Goal: Find specific page/section: Find specific page/section

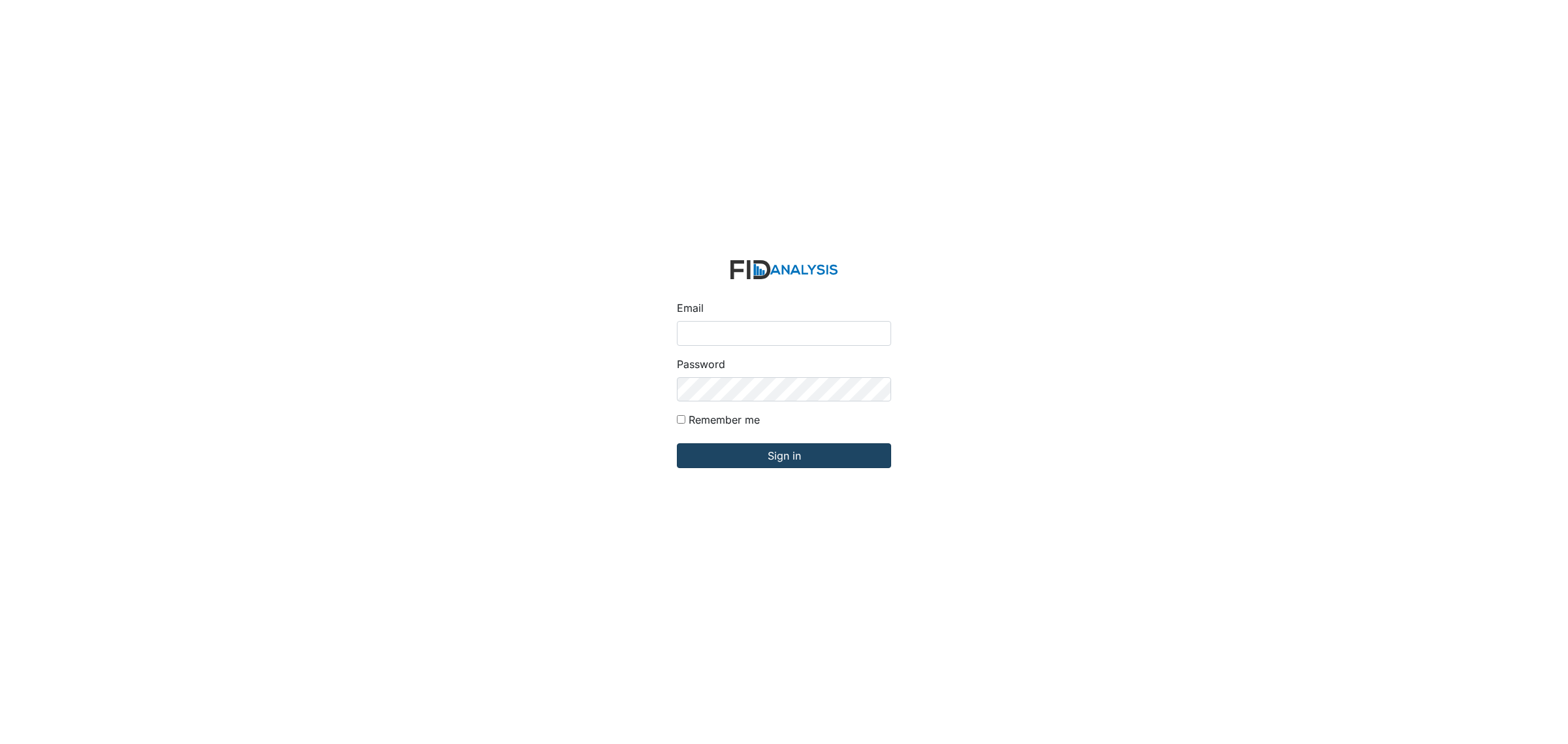
type input "[EMAIL_ADDRESS][DOMAIN_NAME]"
click at [772, 456] on input "Sign in" at bounding box center [784, 455] width 214 height 25
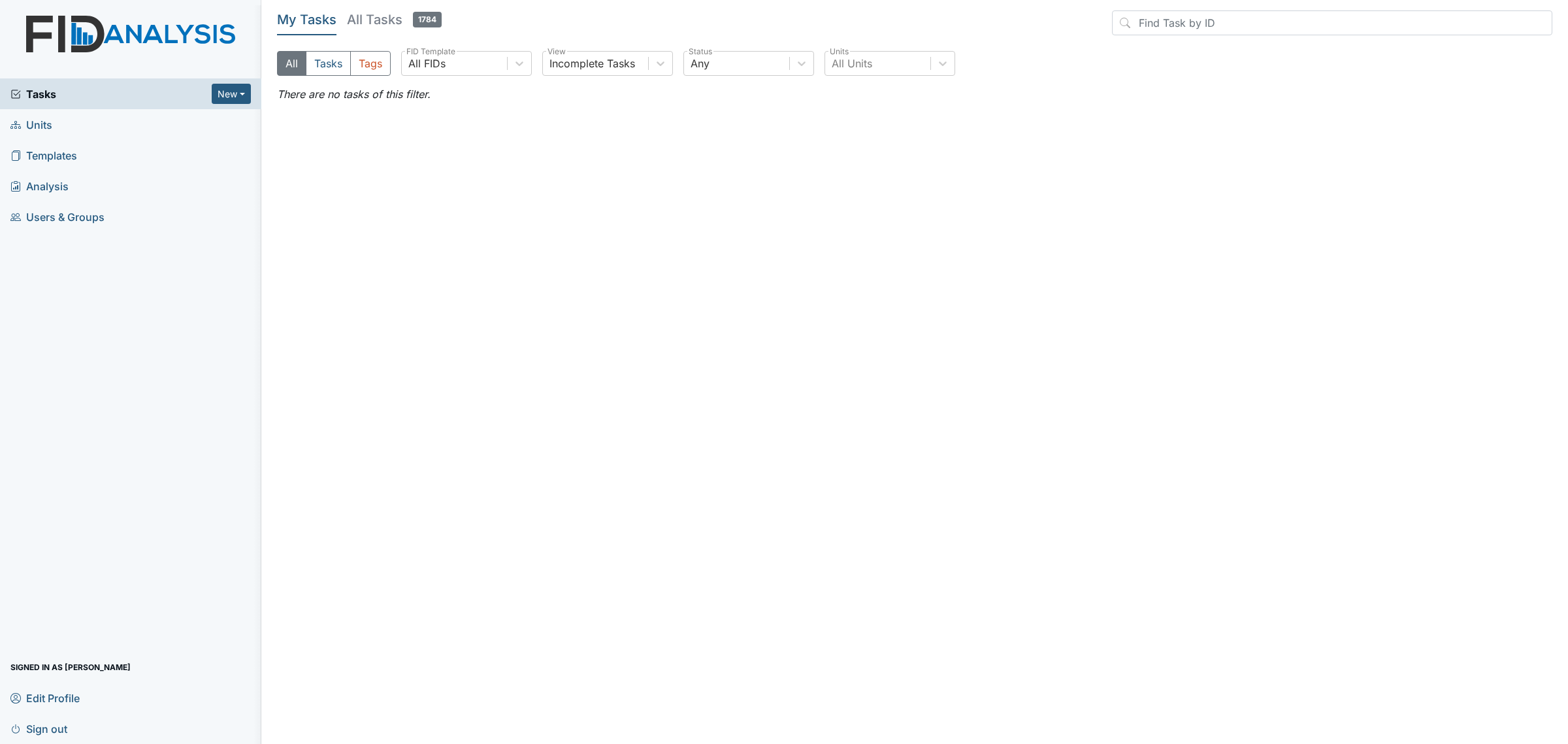
click at [42, 124] on span "Units" at bounding box center [31, 124] width 41 height 20
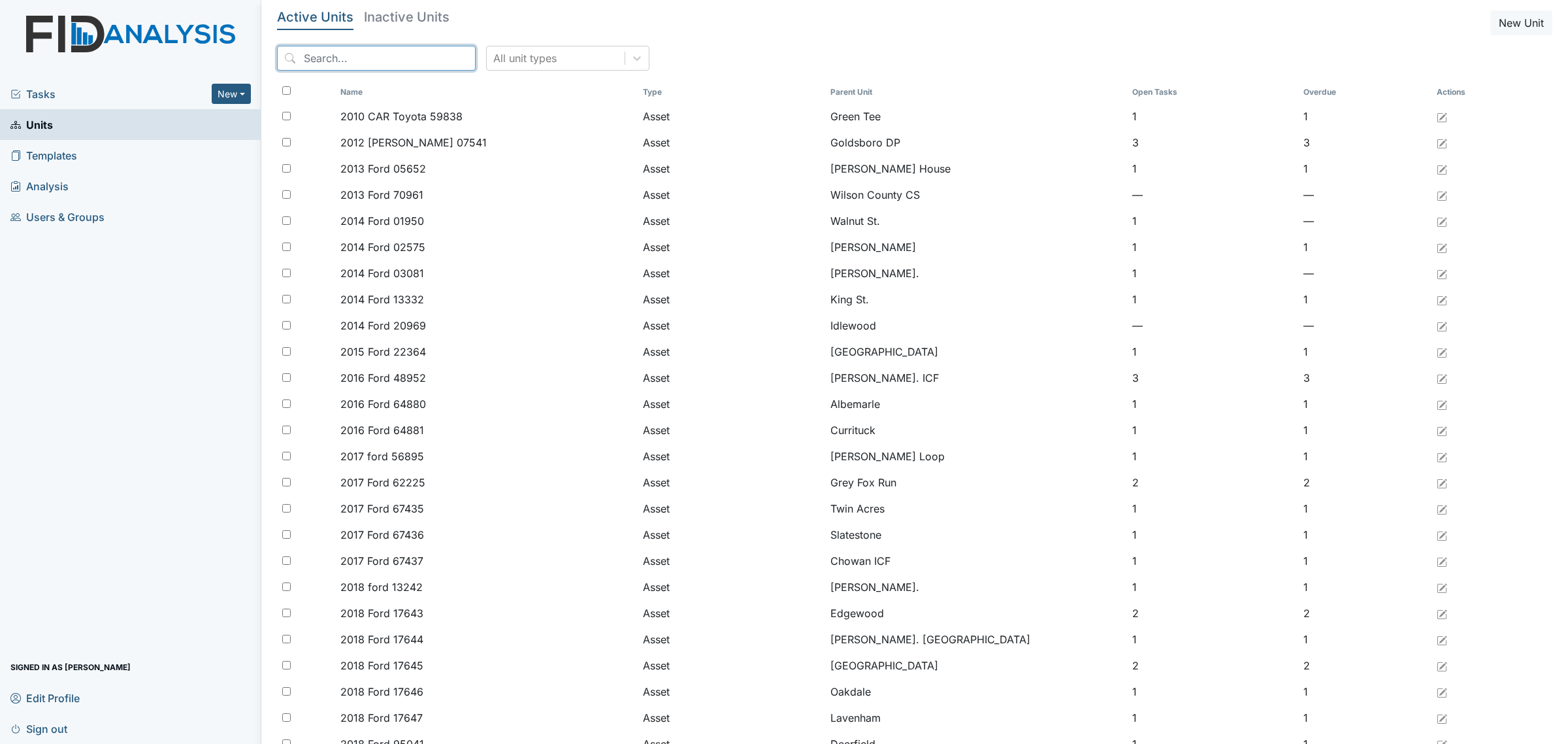
click at [386, 47] on input "search" at bounding box center [376, 58] width 199 height 25
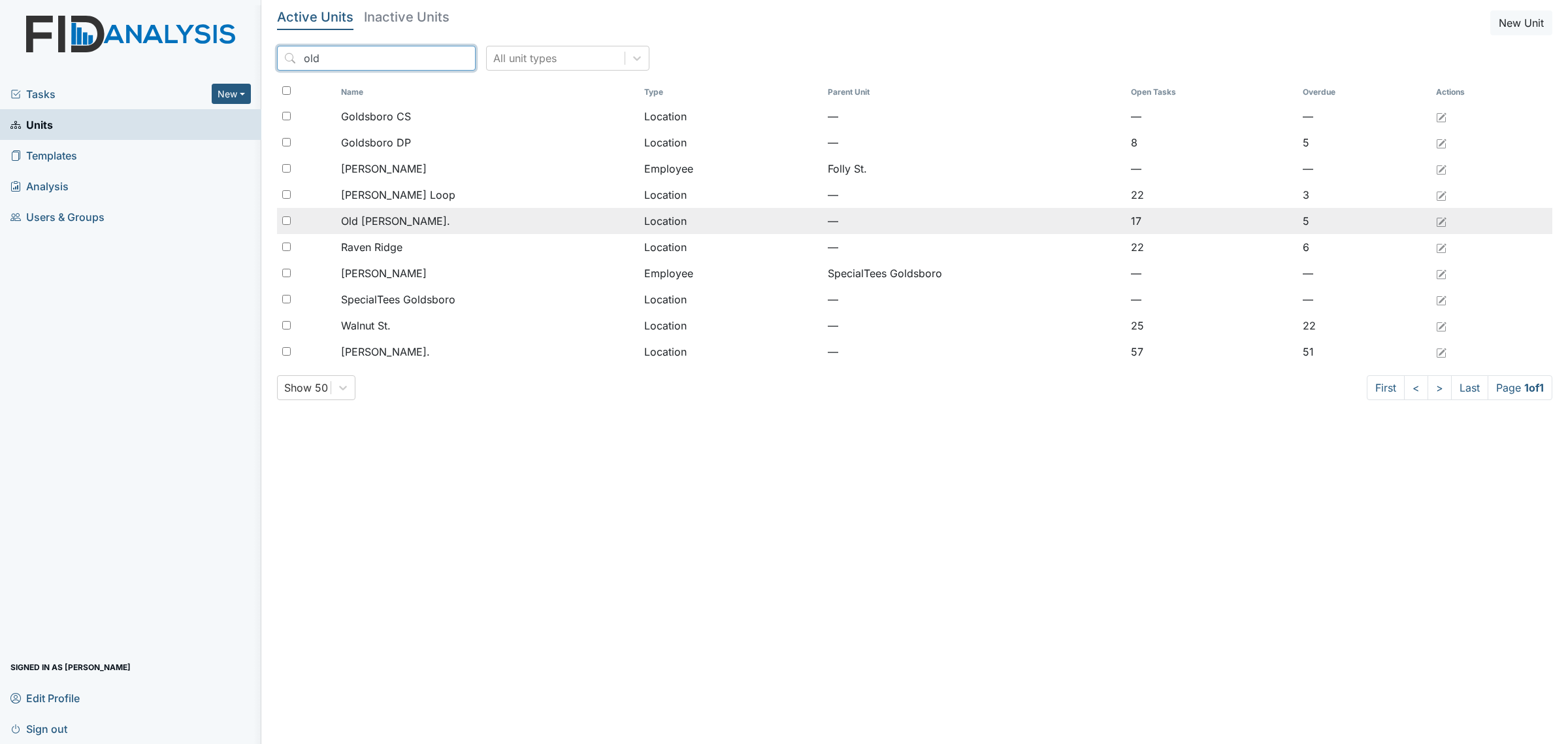
type input "old"
click at [401, 221] on span "Old [PERSON_NAME]." at bounding box center [396, 221] width 109 height 16
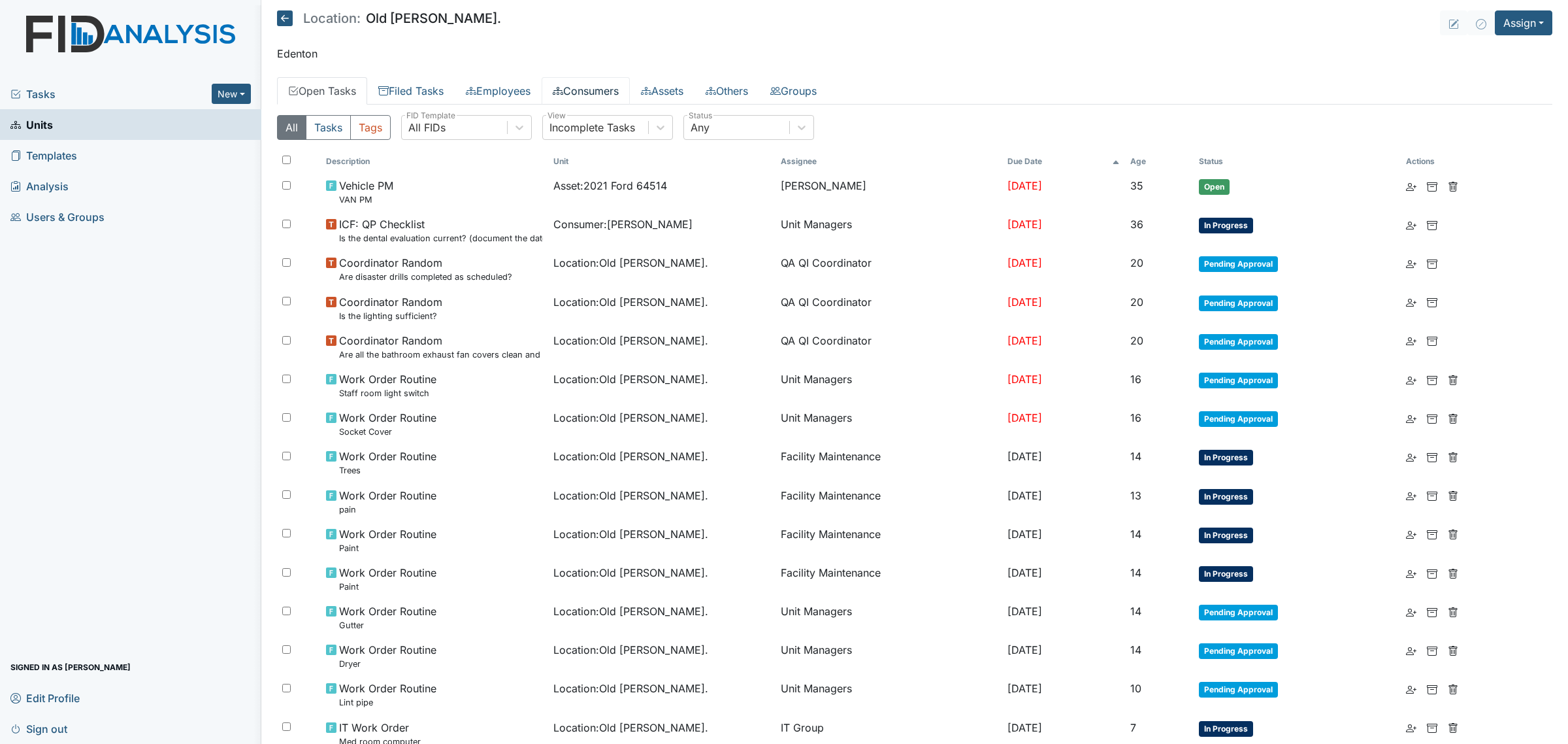
click at [563, 89] on icon at bounding box center [559, 91] width 11 height 11
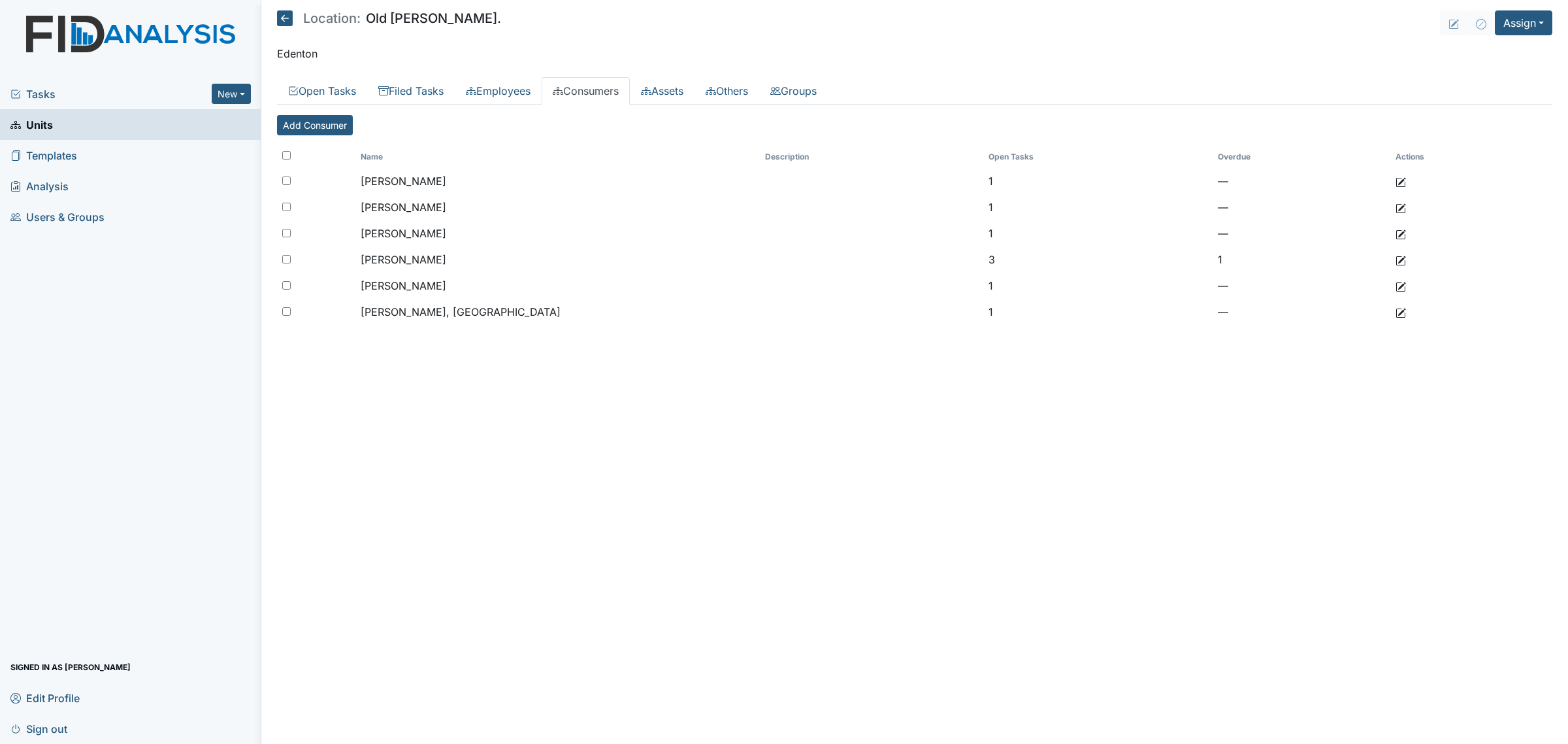
click at [281, 17] on icon at bounding box center [285, 19] width 16 height 16
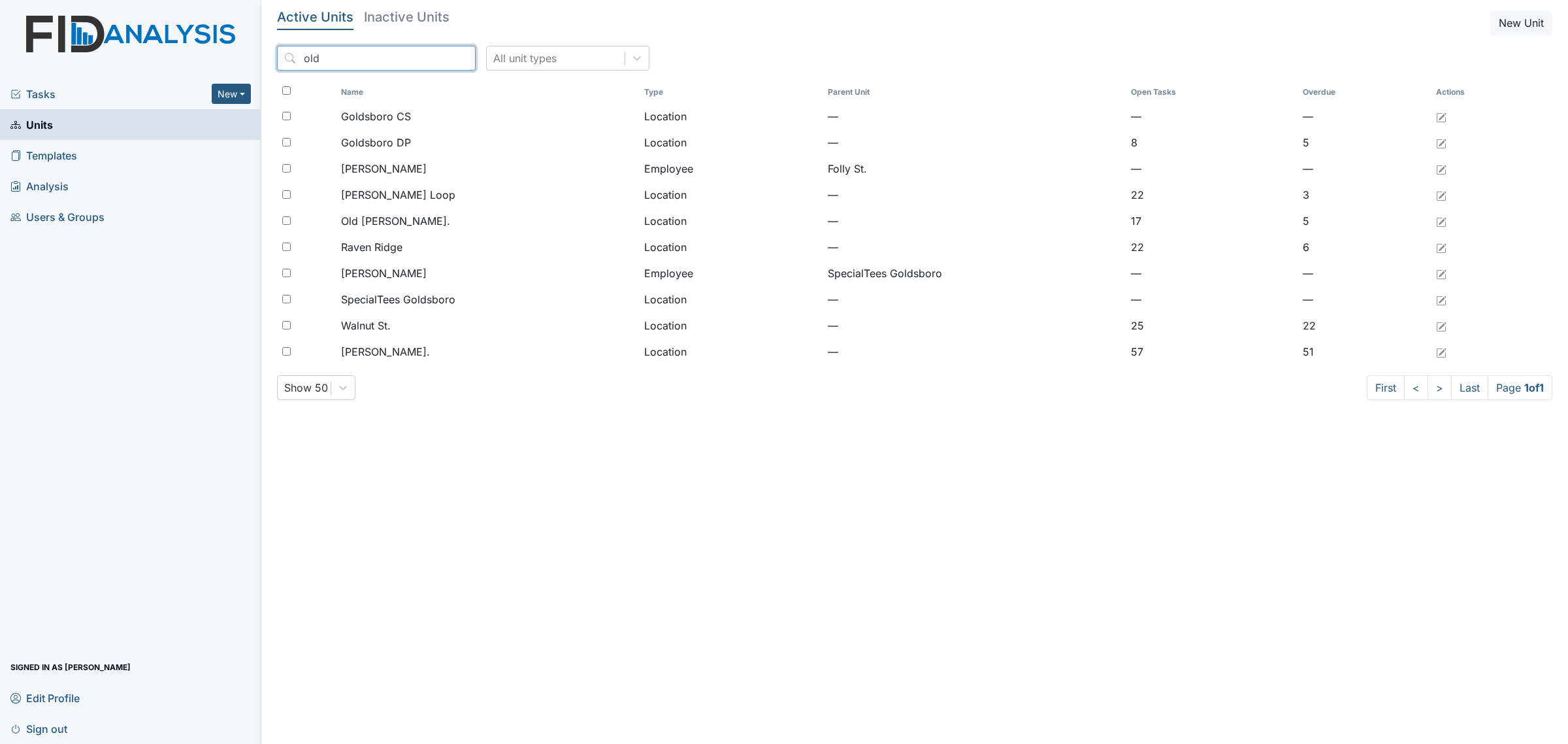
click at [347, 61] on input "old" at bounding box center [376, 58] width 199 height 25
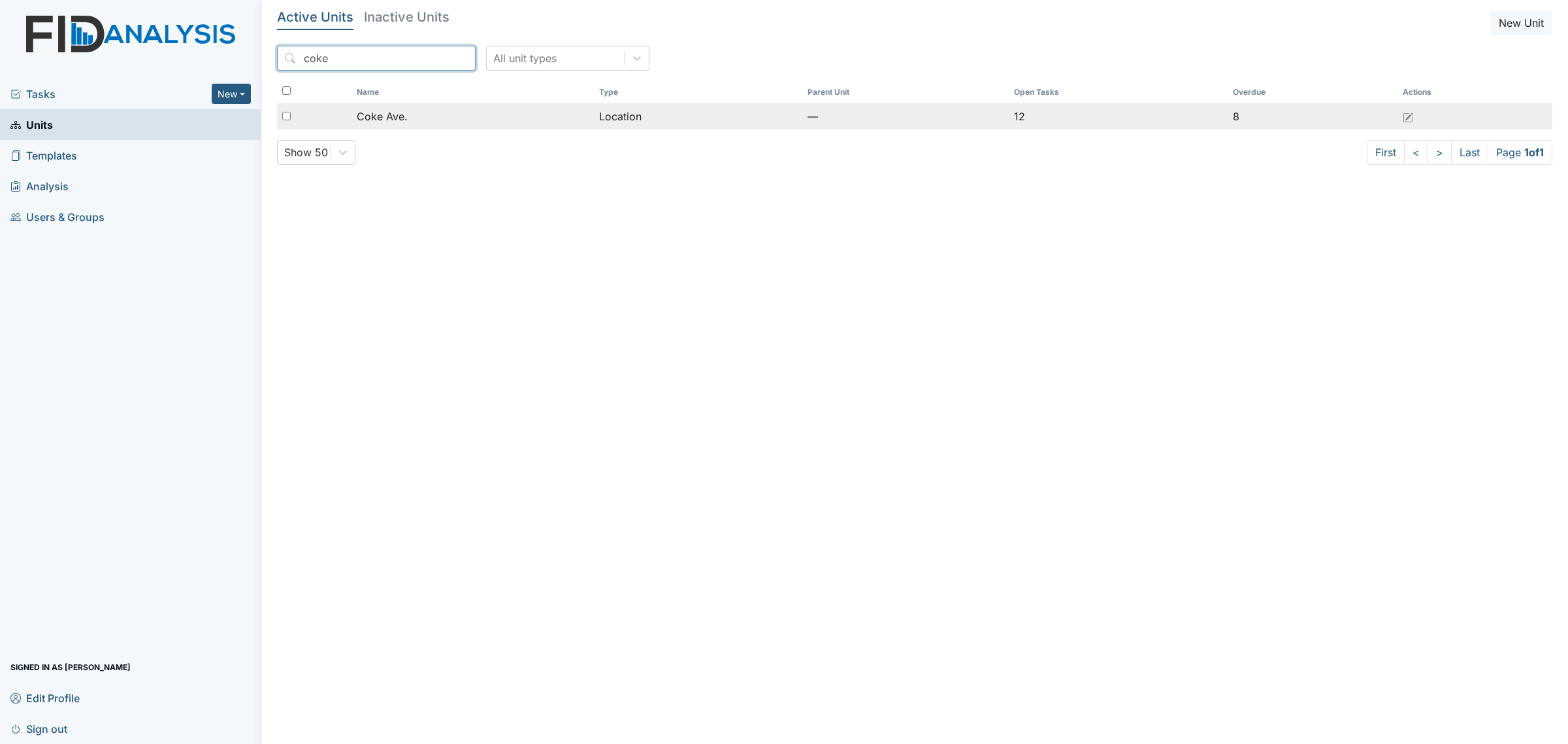
type input "coke"
click at [412, 126] on td "Coke Ave." at bounding box center [472, 116] width 243 height 26
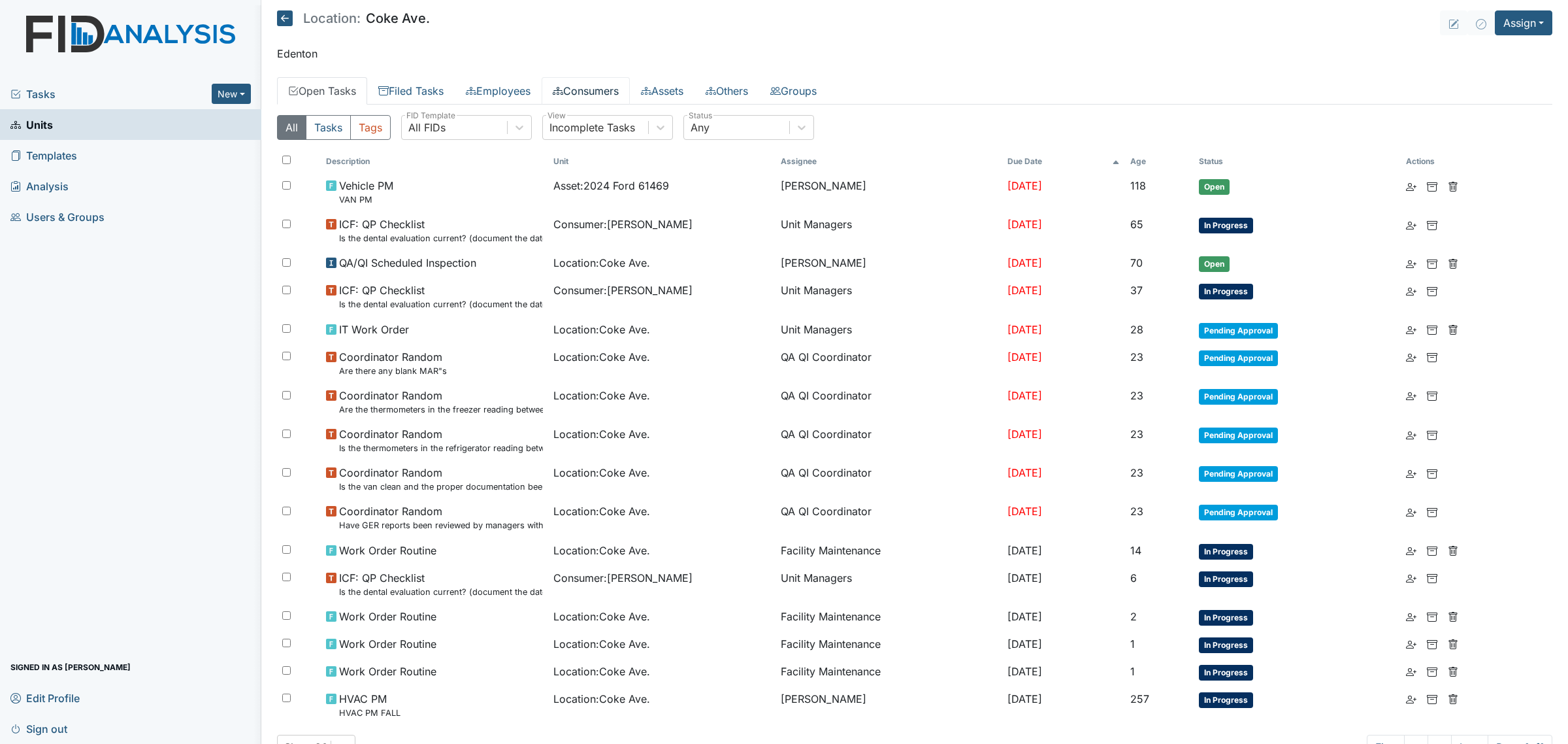
click at [578, 82] on link "Consumers" at bounding box center [586, 90] width 88 height 27
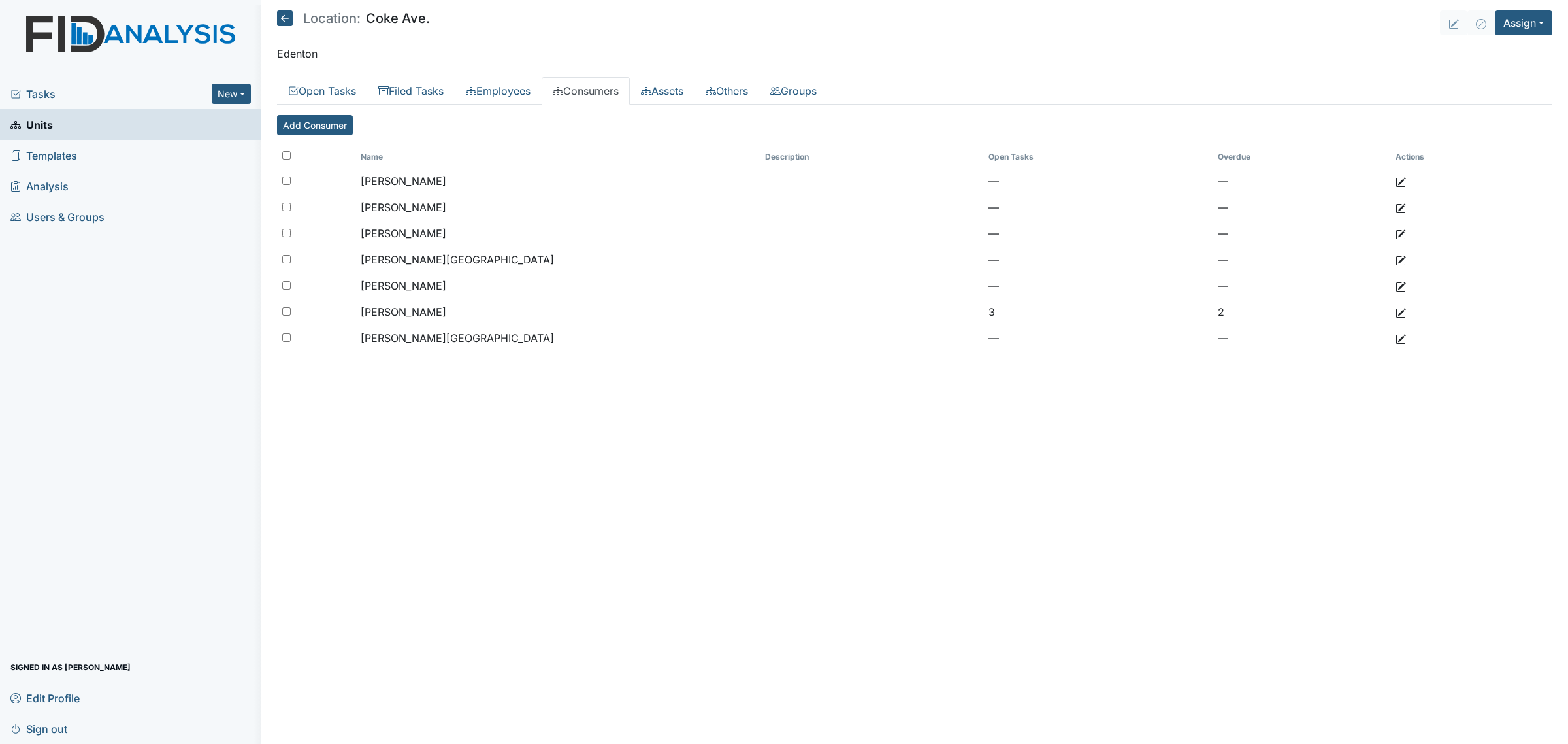
click at [281, 13] on icon at bounding box center [285, 19] width 16 height 16
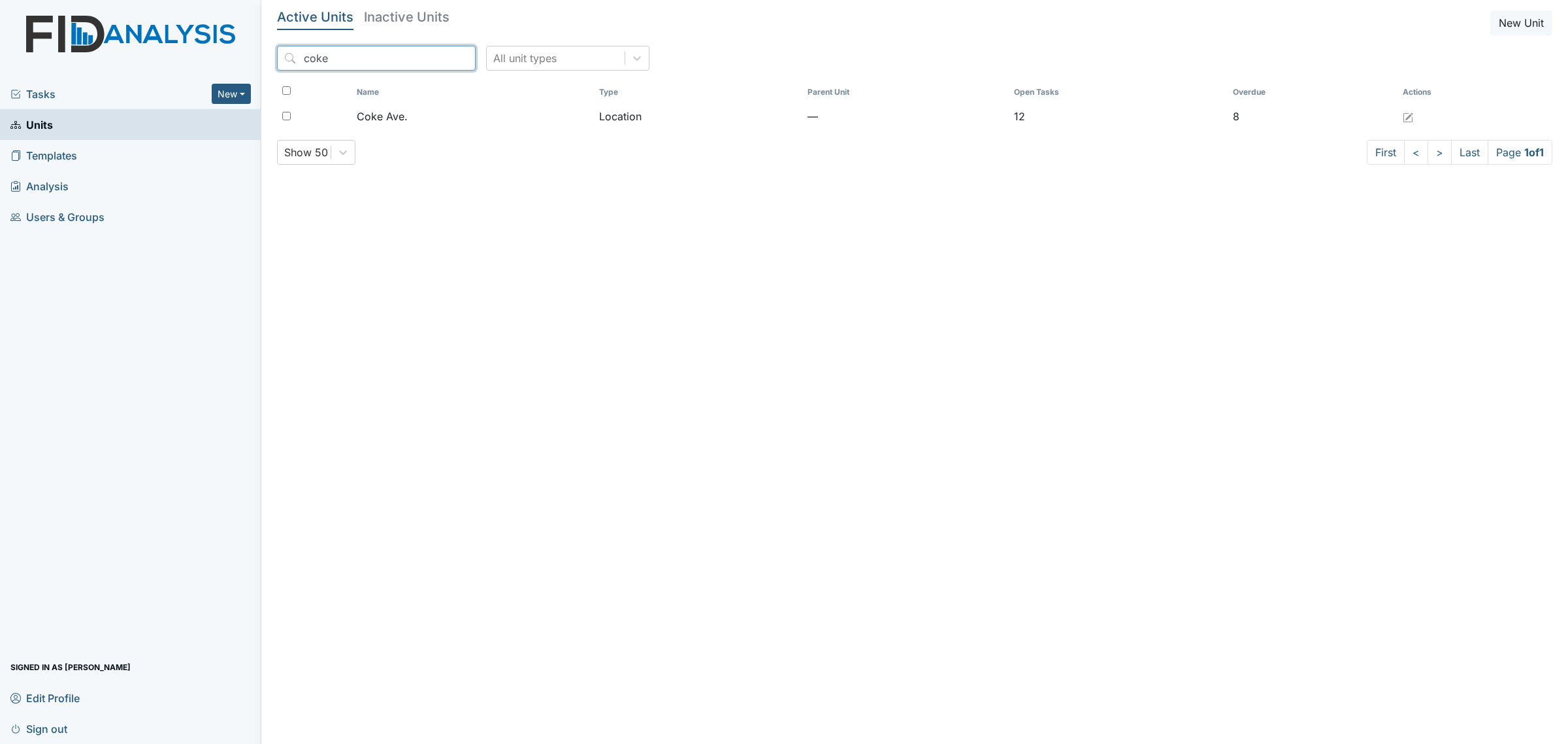
click at [386, 48] on input "coke" at bounding box center [376, 58] width 199 height 25
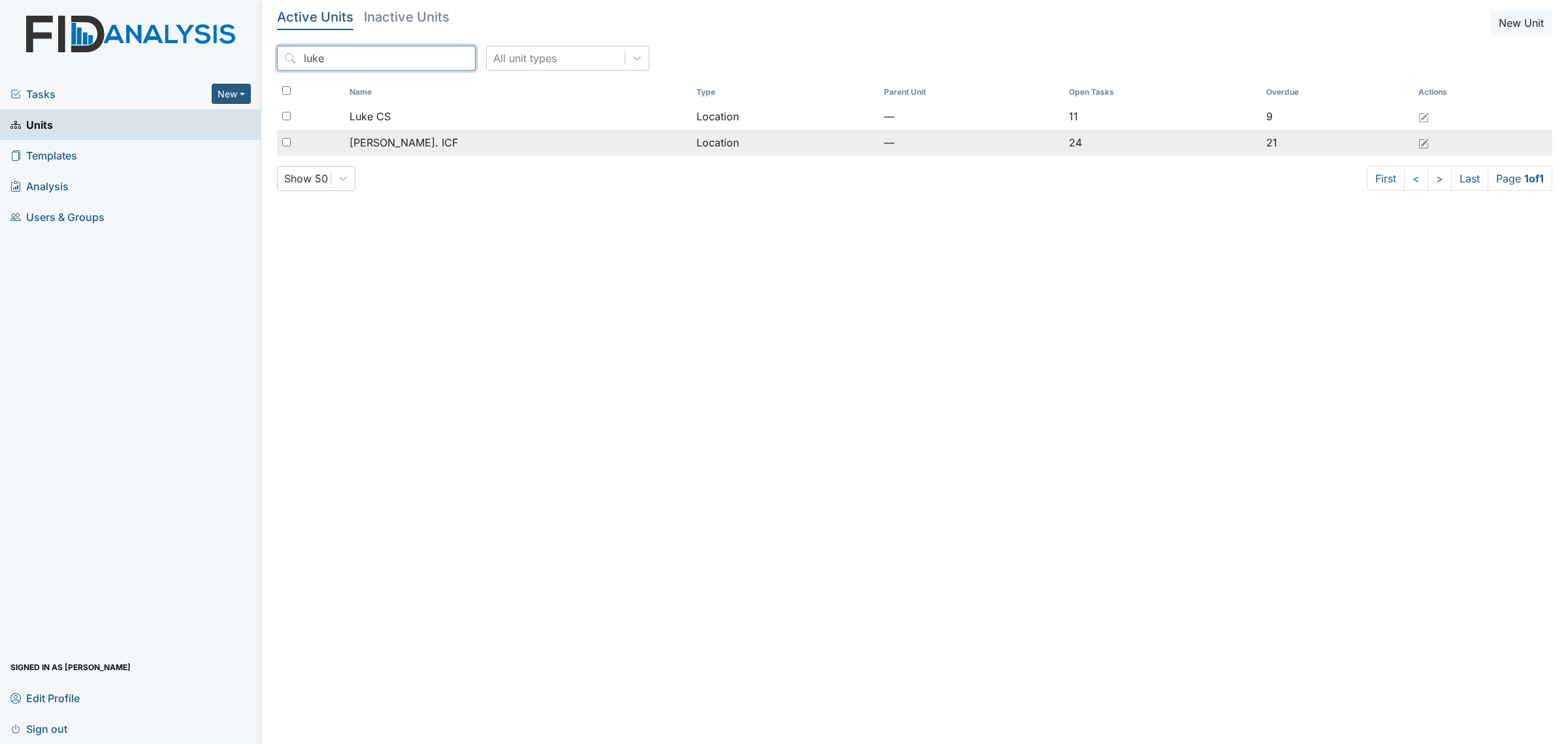
type input "luke"
click at [409, 150] on span "[PERSON_NAME]. ICF" at bounding box center [403, 143] width 109 height 16
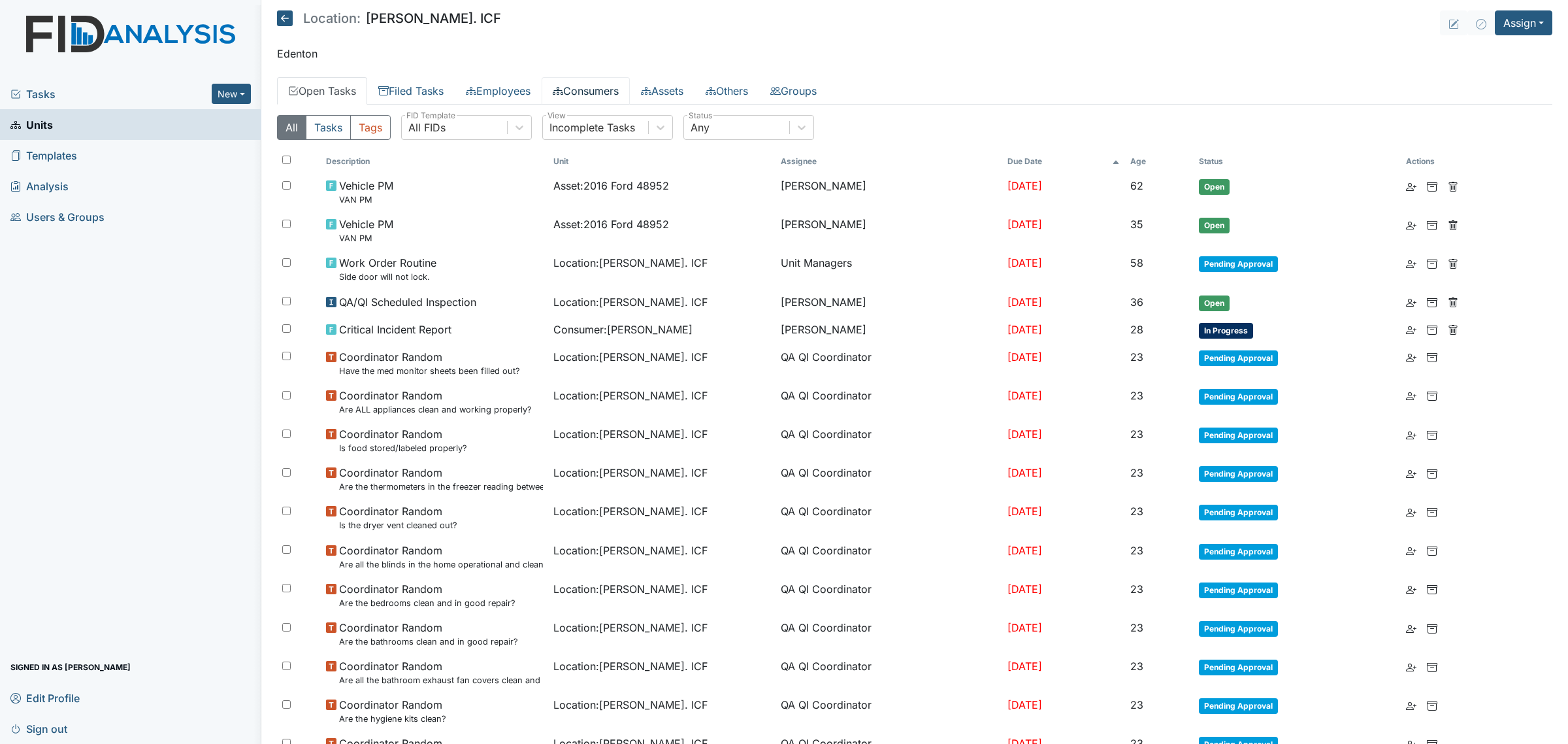
click at [616, 96] on link "Consumers" at bounding box center [586, 90] width 88 height 27
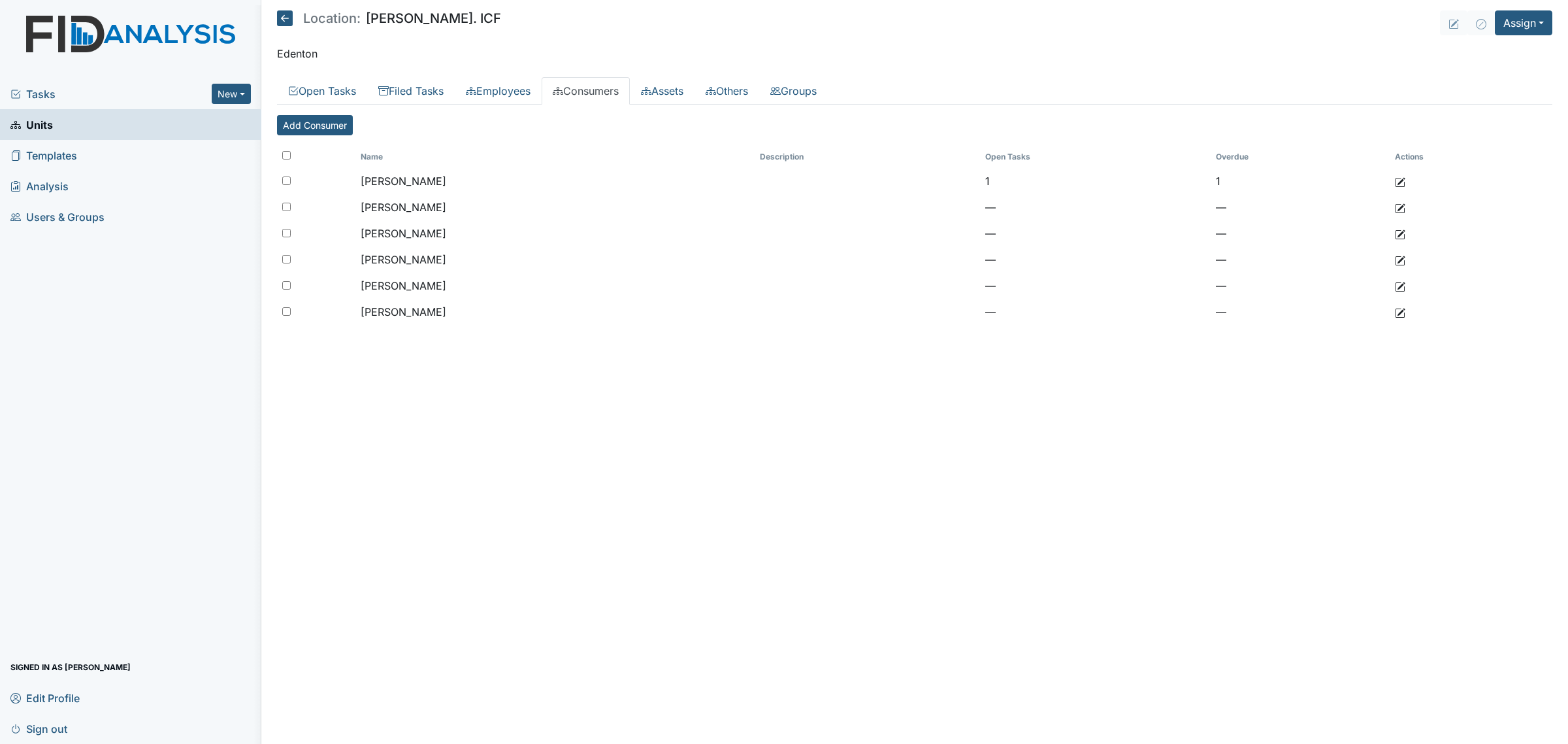
click at [286, 20] on icon at bounding box center [285, 19] width 16 height 16
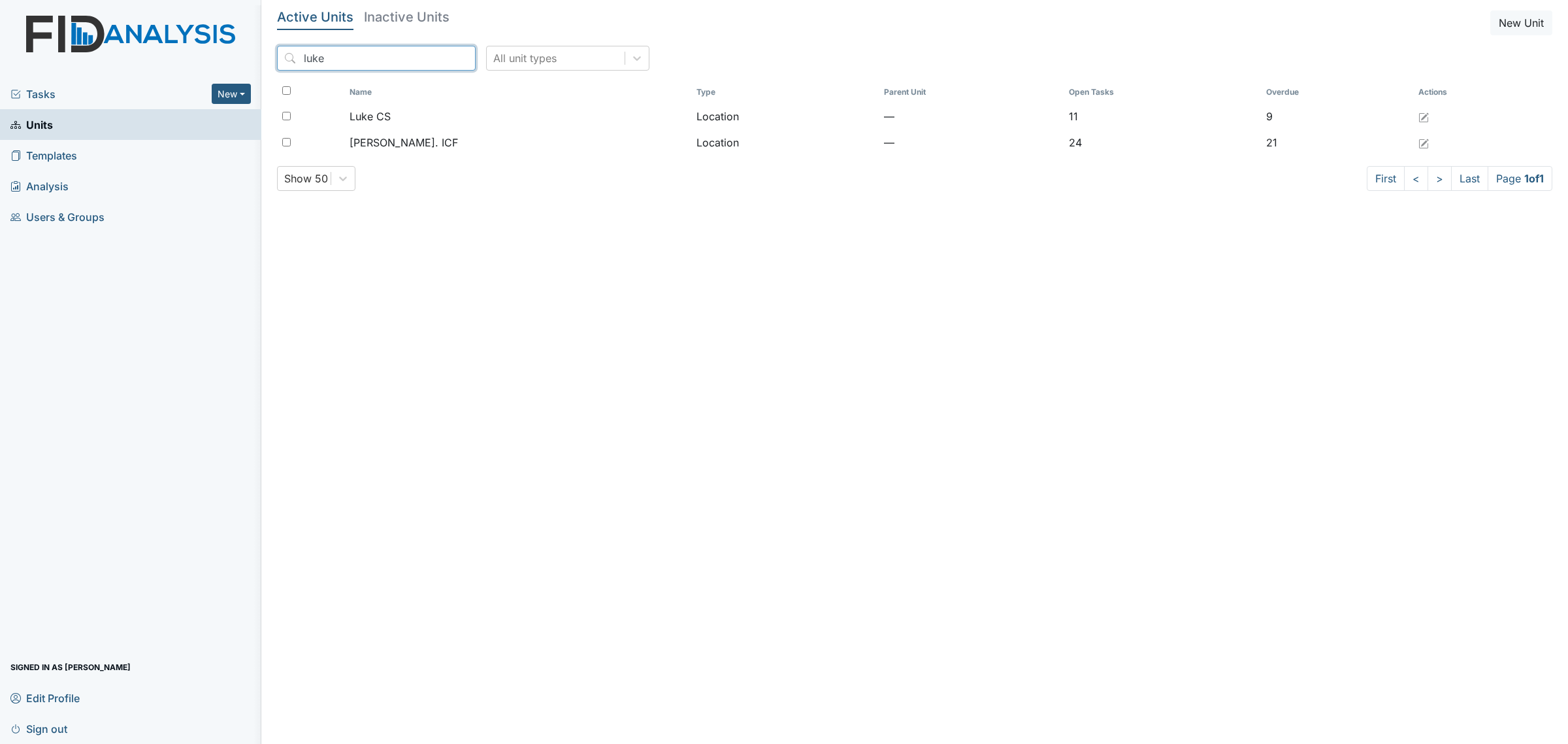
click at [386, 66] on input "luke" at bounding box center [376, 58] width 199 height 25
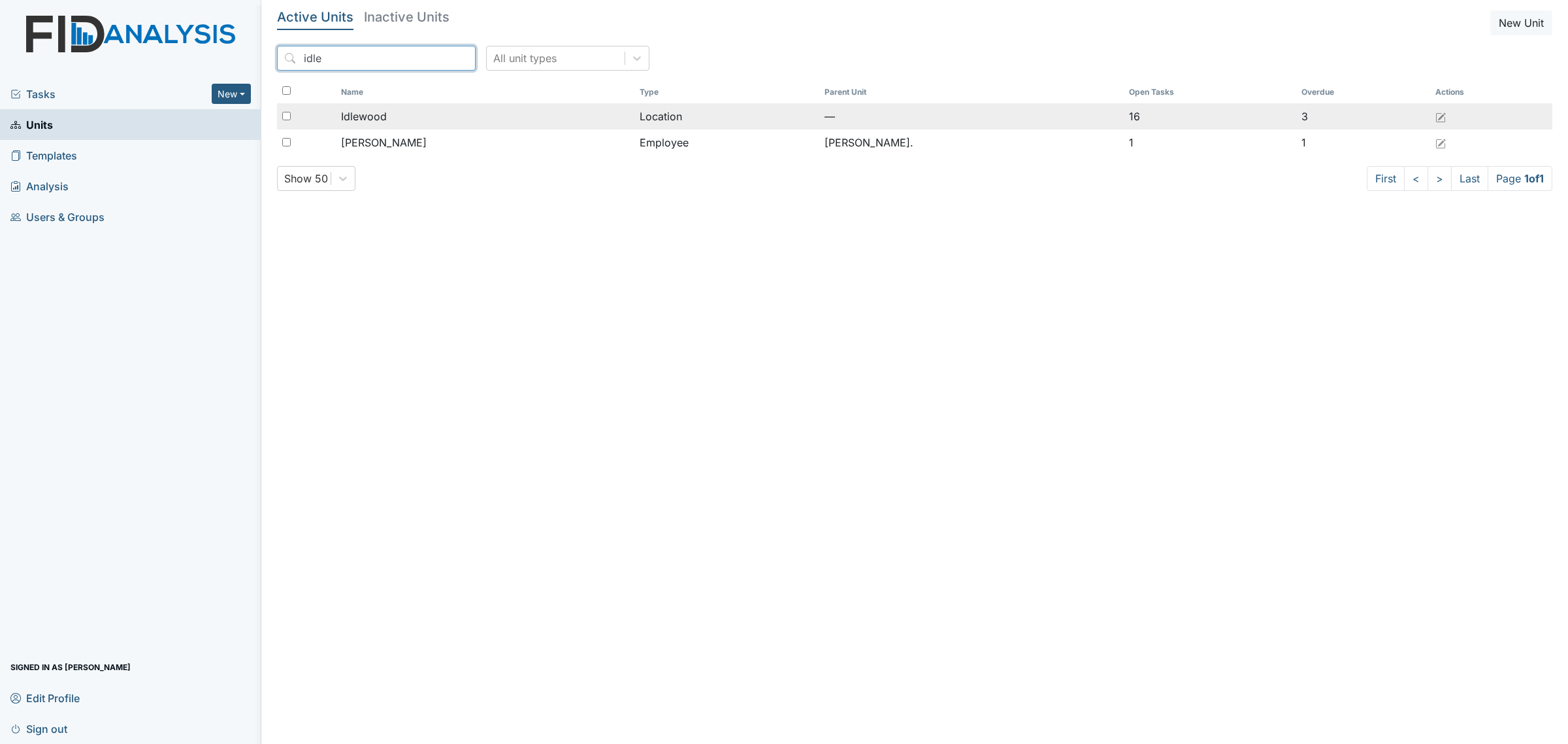
type input "idle"
click at [400, 115] on div "Idlewood" at bounding box center [485, 116] width 289 height 16
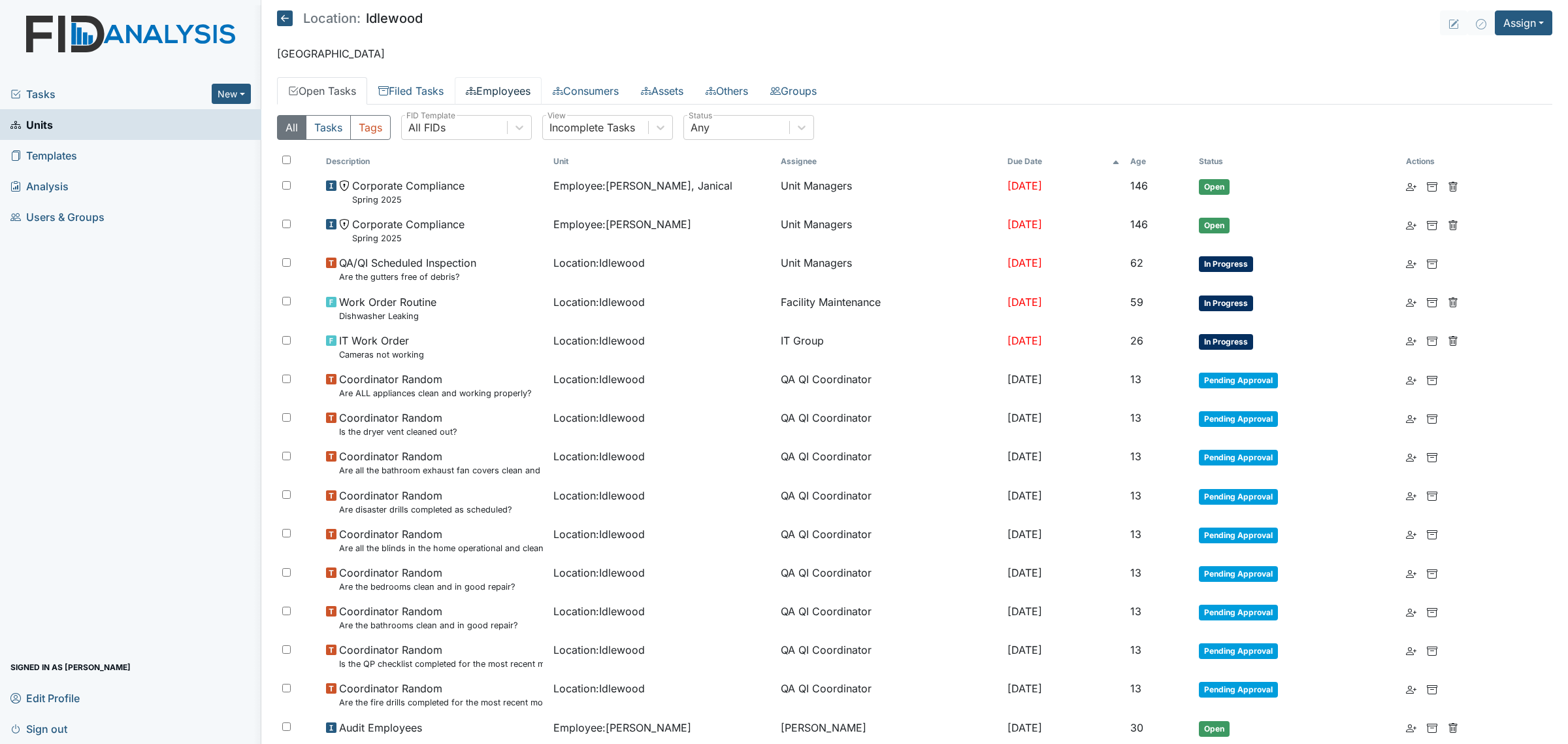
click at [504, 85] on link "Employees" at bounding box center [498, 90] width 86 height 27
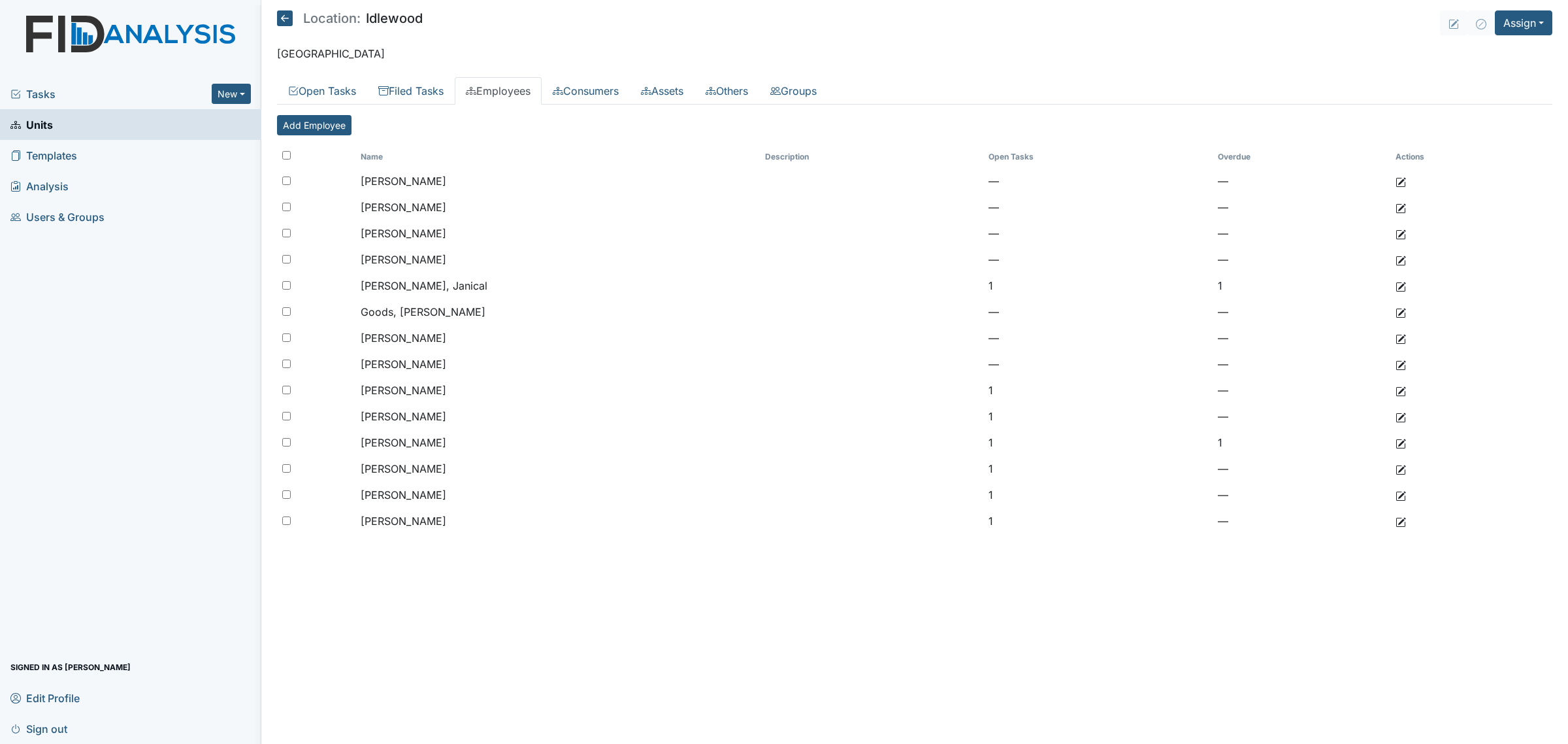
click at [62, 124] on link "Units" at bounding box center [131, 124] width 261 height 31
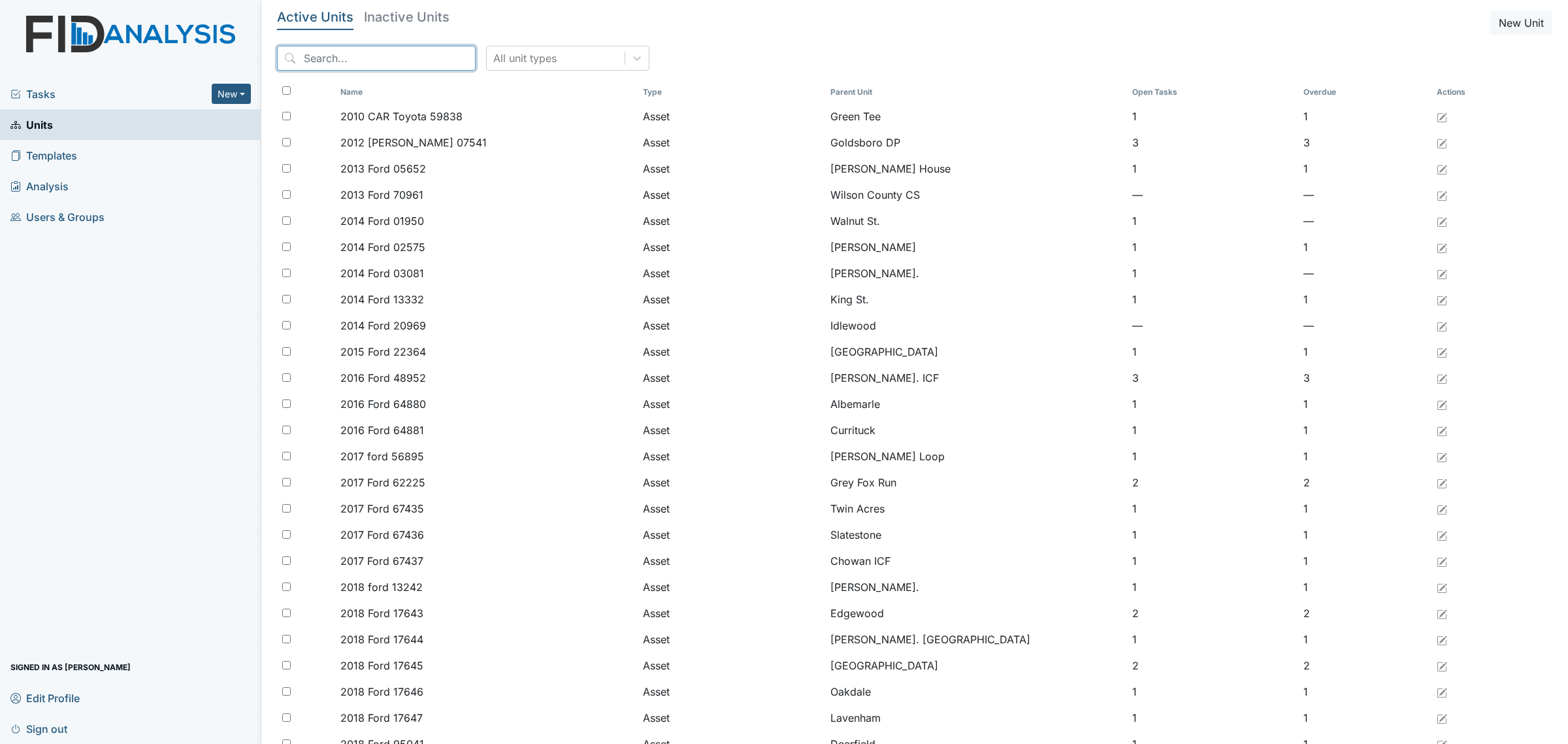
click at [376, 61] on input "search" at bounding box center [376, 58] width 199 height 25
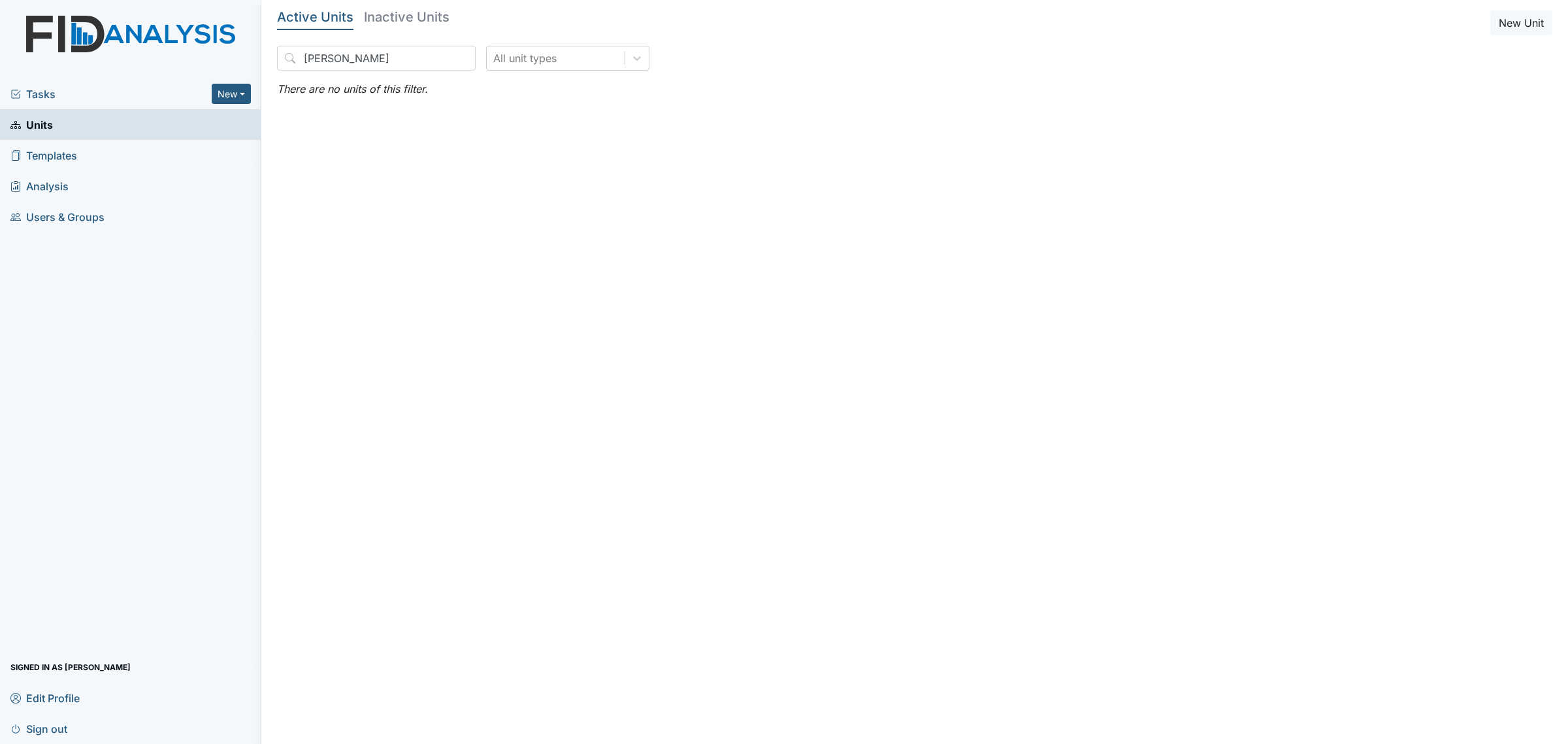
click at [402, 24] on h5 "Inactive Units" at bounding box center [407, 17] width 86 height 13
click at [367, 67] on input "[PERSON_NAME]" at bounding box center [376, 58] width 199 height 25
drag, startPoint x: 367, startPoint y: 67, endPoint x: 196, endPoint y: 56, distance: 171.4
click at [198, 61] on div "Tasks New Form Inspection Document Bundle Units Templates Analysis Users & Grou…" at bounding box center [784, 372] width 1568 height 744
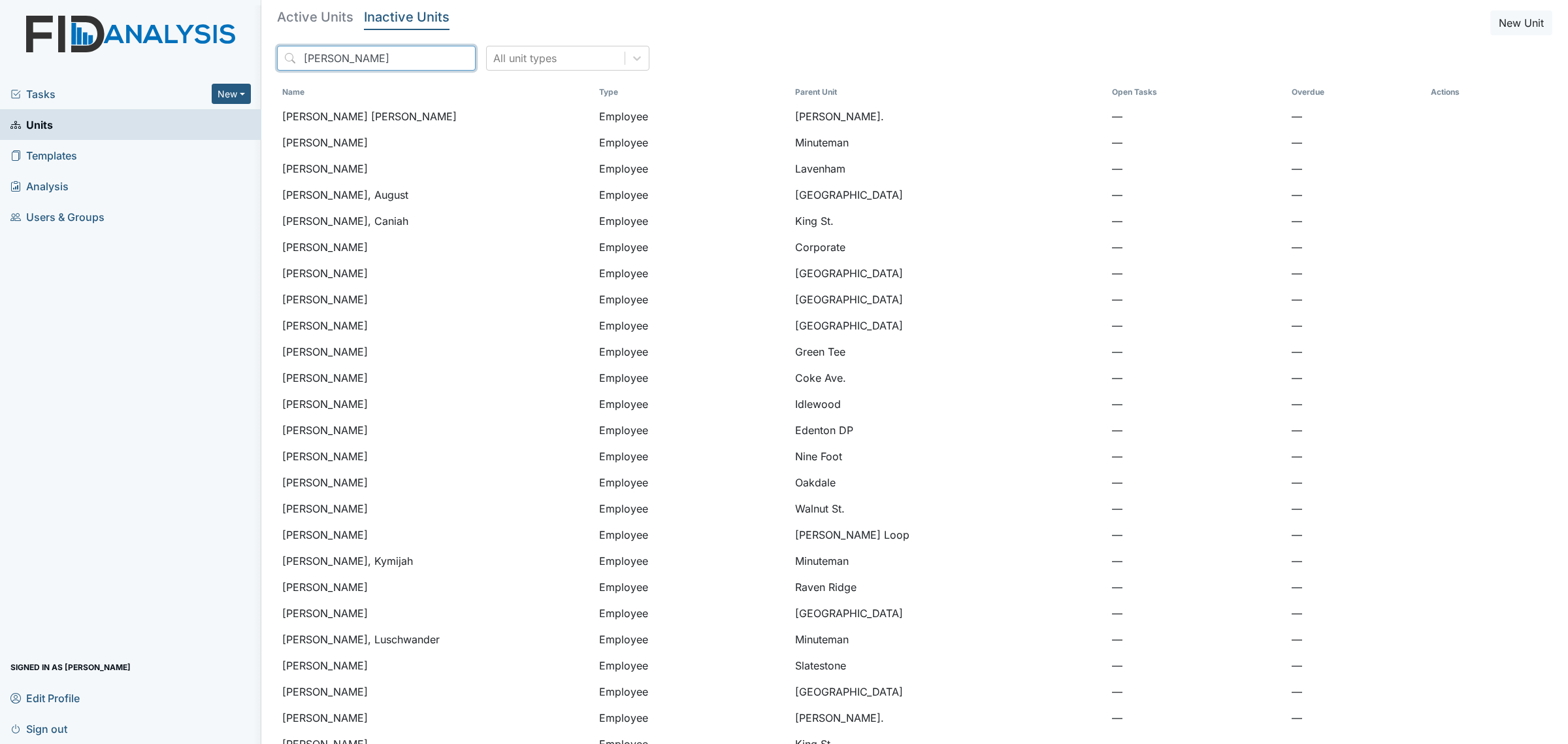
drag, startPoint x: 370, startPoint y: 65, endPoint x: 186, endPoint y: 65, distance: 184.0
click at [186, 65] on div "Tasks New Form Inspection Document Bundle Units Templates Analysis Users & Grou…" at bounding box center [784, 372] width 1568 height 744
type input "williams"
click at [301, 7] on main "Active Units Inactive Units New Unit williams All unit types Name Type Parent U…" at bounding box center [914, 372] width 1307 height 744
click at [307, 11] on h5 "Active Units" at bounding box center [315, 17] width 77 height 13
